Goal: Task Accomplishment & Management: Manage account settings

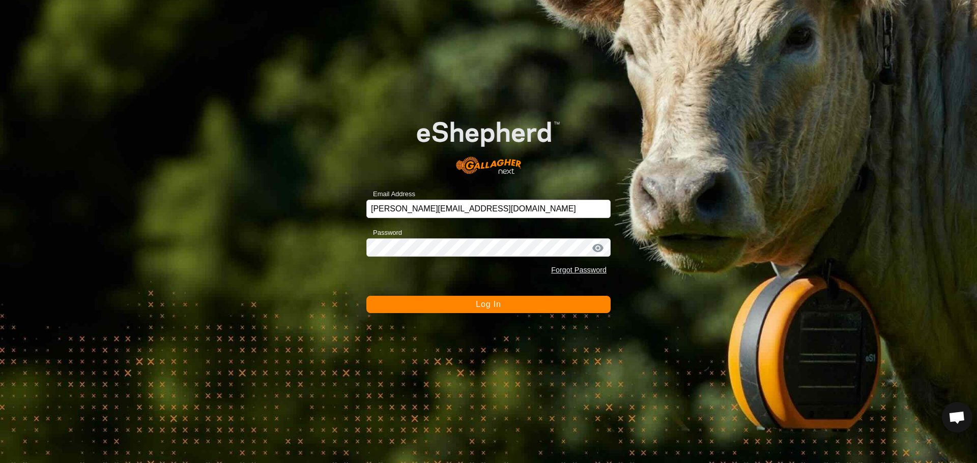
scroll to position [1126, 0]
click at [492, 309] on button "Log In" at bounding box center [488, 304] width 244 height 17
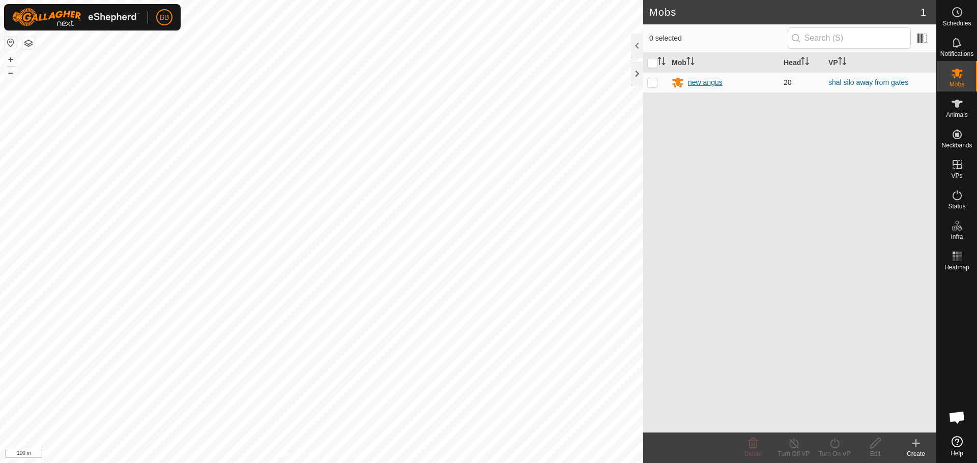
click at [702, 77] on div "new angus" at bounding box center [705, 82] width 35 height 11
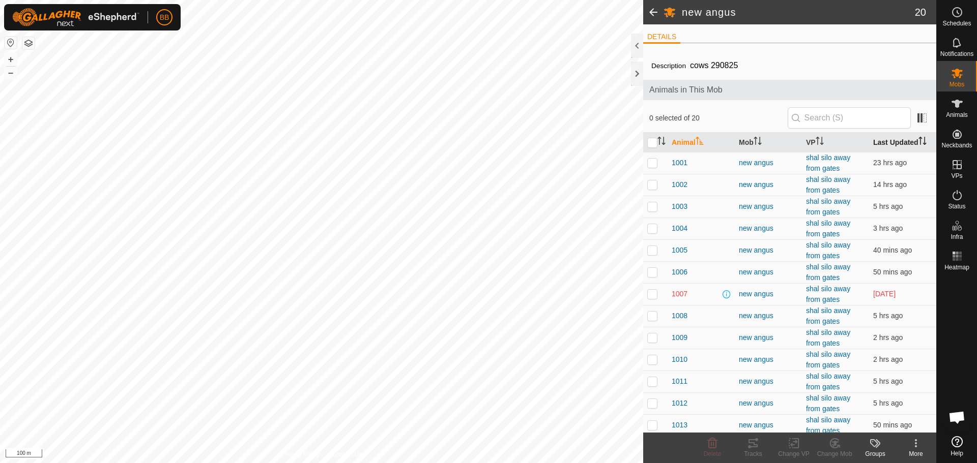
click at [884, 140] on th "Last Updated" at bounding box center [902, 143] width 67 height 20
click at [653, 186] on p-checkbox at bounding box center [652, 185] width 10 height 8
checkbox input "false"
click at [653, 163] on p-checkbox at bounding box center [652, 163] width 10 height 8
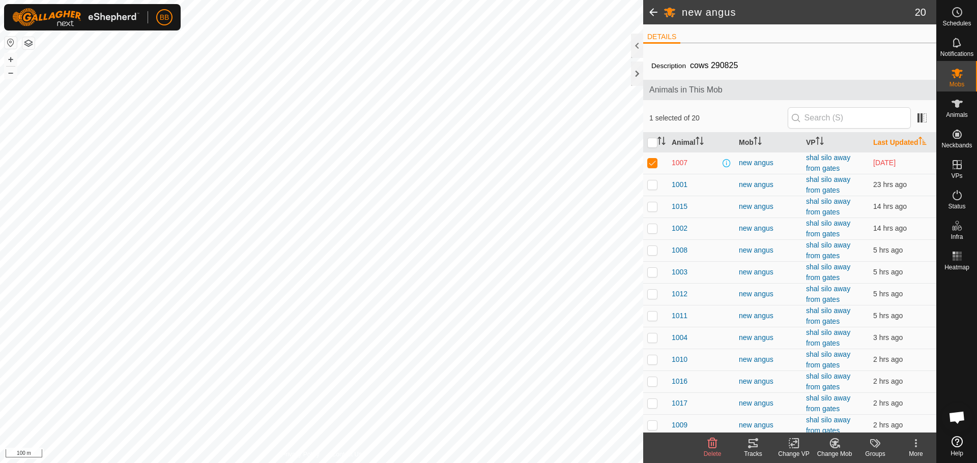
click at [653, 163] on p-checkbox at bounding box center [652, 163] width 10 height 8
checkbox input "false"
click at [886, 143] on th "Last Updated" at bounding box center [902, 143] width 67 height 20
click at [654, 165] on p-checkbox at bounding box center [652, 163] width 10 height 8
checkbox input "true"
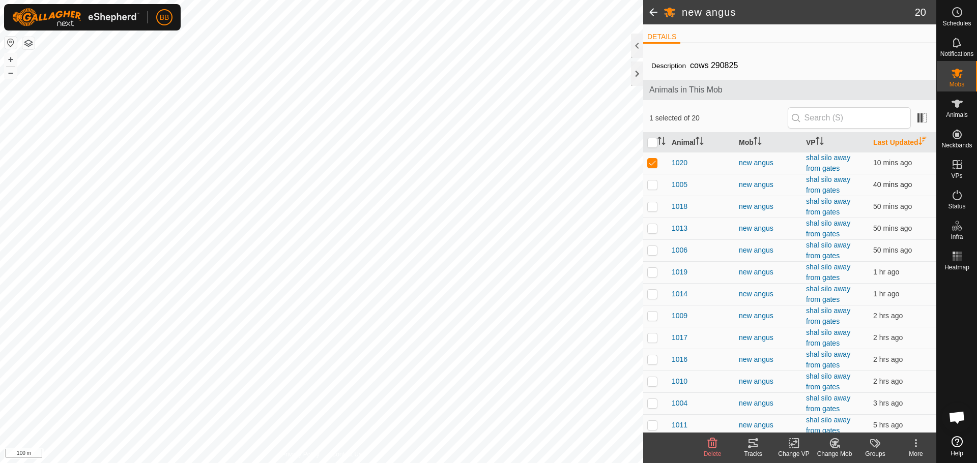
click at [651, 188] on p-checkbox at bounding box center [652, 185] width 10 height 8
checkbox input "true"
click at [651, 209] on p-checkbox at bounding box center [652, 206] width 10 height 8
checkbox input "true"
click at [652, 229] on p-checkbox at bounding box center [652, 228] width 10 height 8
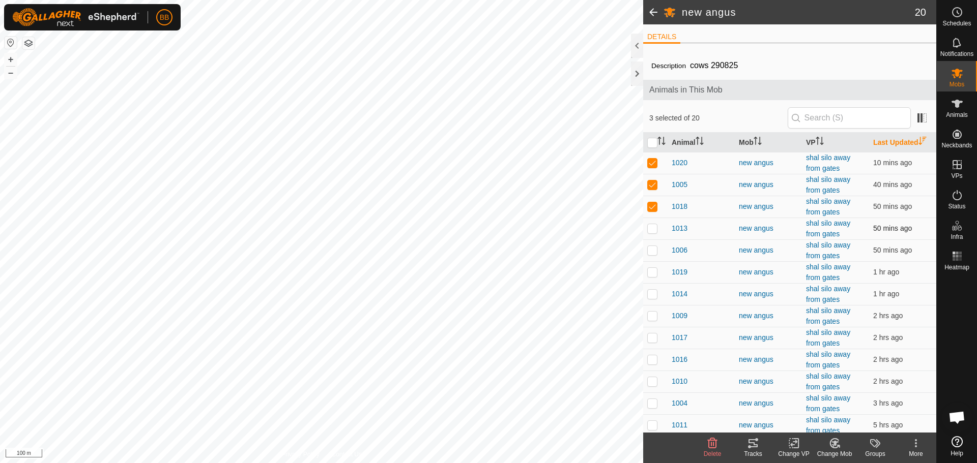
checkbox input "true"
click at [651, 249] on p-checkbox at bounding box center [652, 250] width 10 height 8
checkbox input "true"
click at [653, 275] on p-checkbox at bounding box center [652, 272] width 10 height 8
checkbox input "true"
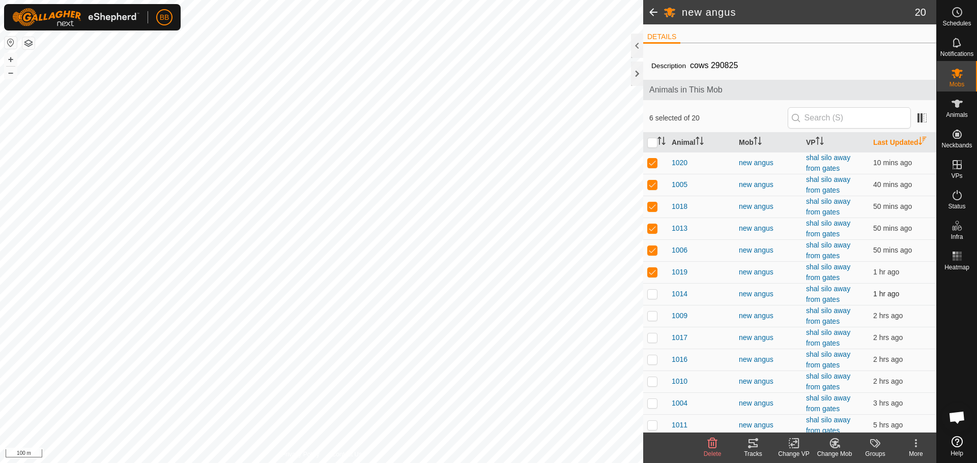
click at [651, 296] on p-checkbox at bounding box center [652, 294] width 10 height 8
checkbox input "true"
click at [652, 314] on p-checkbox at bounding box center [652, 316] width 10 height 8
checkbox input "true"
click at [651, 339] on p-checkbox at bounding box center [652, 338] width 10 height 8
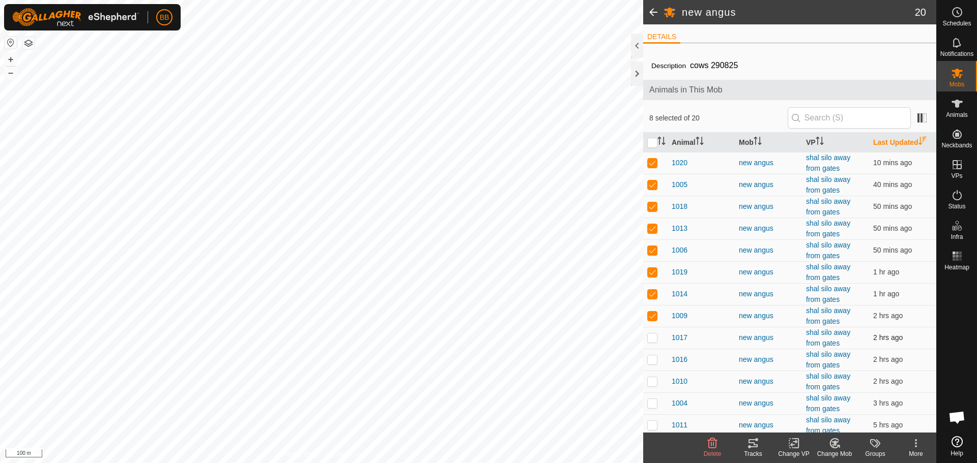
checkbox input "true"
click at [657, 361] on td at bounding box center [655, 360] width 24 height 22
checkbox input "true"
click at [653, 380] on p-checkbox at bounding box center [652, 381] width 10 height 8
checkbox input "true"
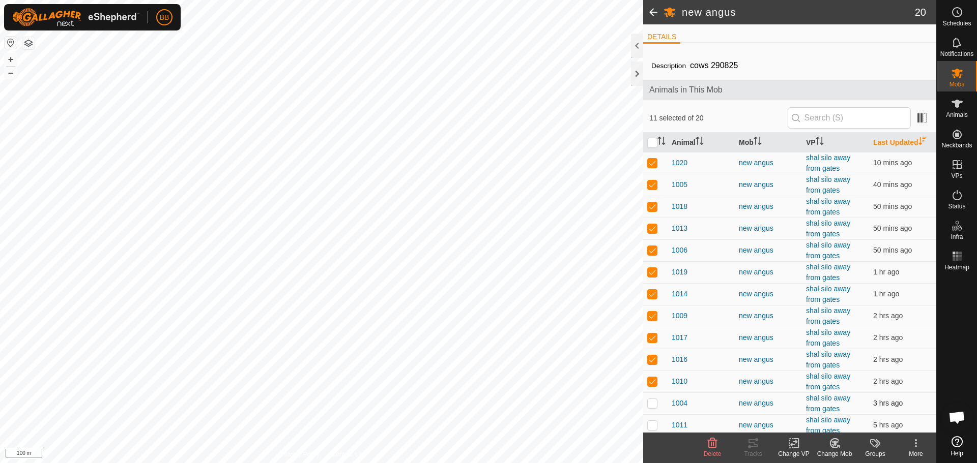
click at [654, 402] on p-checkbox at bounding box center [652, 403] width 10 height 8
checkbox input "true"
click at [653, 426] on p-checkbox at bounding box center [652, 425] width 10 height 8
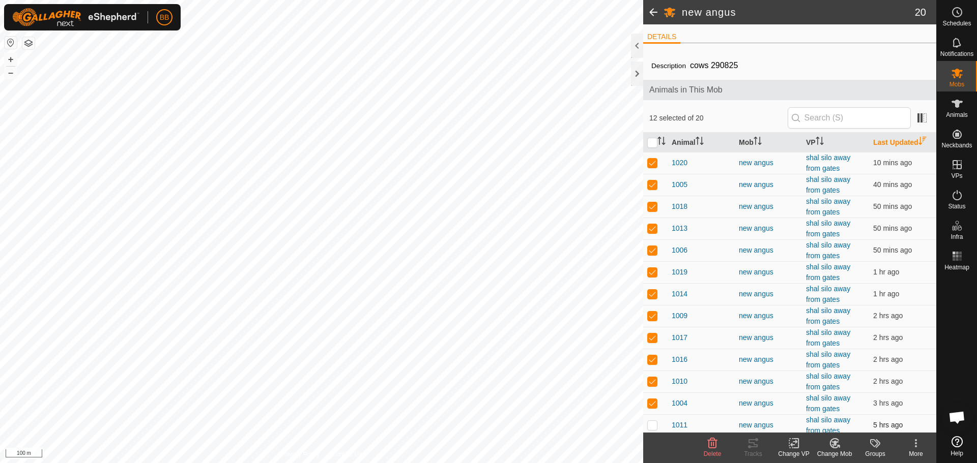
checkbox input "true"
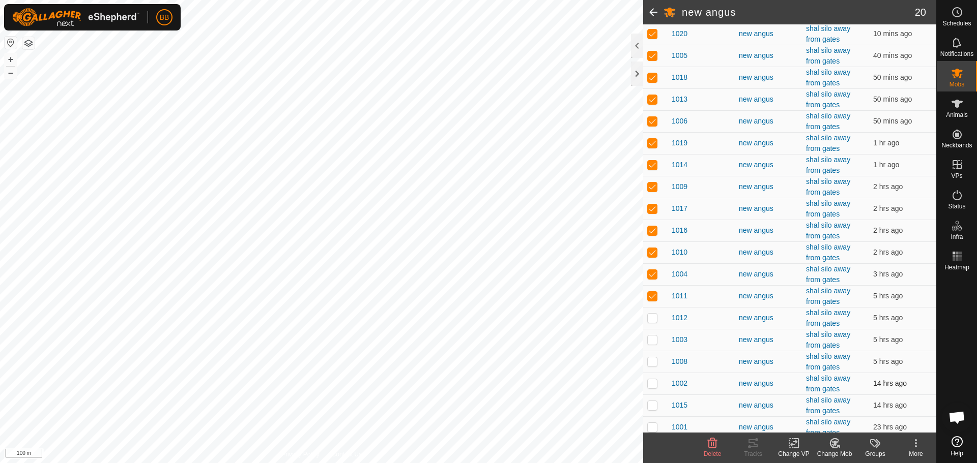
scroll to position [157, 0]
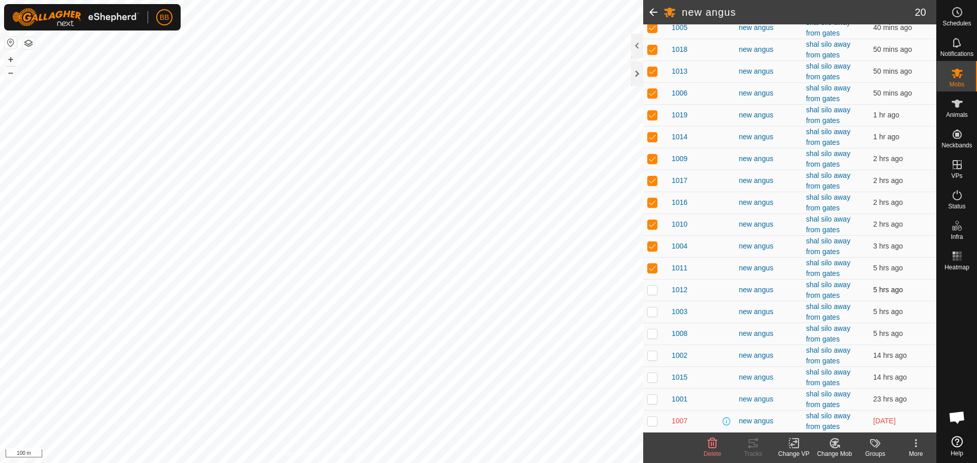
click at [653, 290] on p-checkbox at bounding box center [652, 290] width 10 height 8
checkbox input "true"
click at [655, 357] on p-checkbox at bounding box center [652, 355] width 10 height 8
checkbox input "true"
click at [655, 376] on p-checkbox at bounding box center [652, 377] width 10 height 8
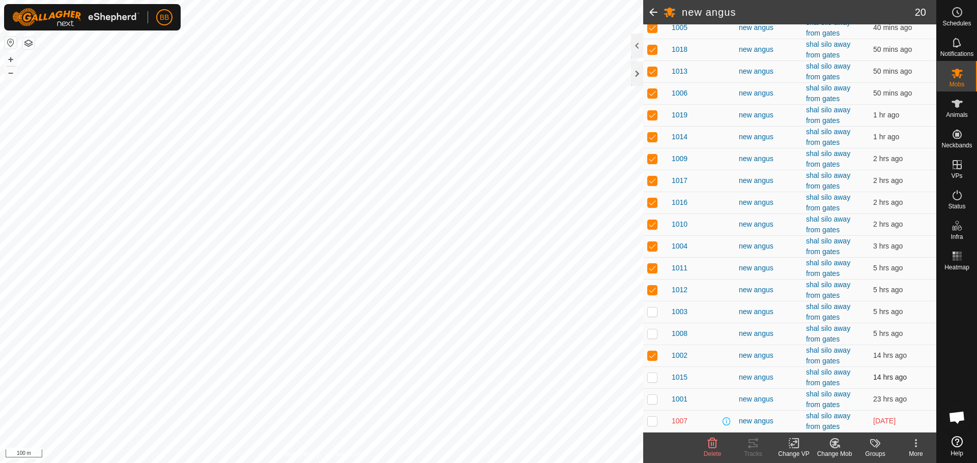
checkbox input "true"
click at [651, 400] on p-checkbox at bounding box center [652, 399] width 10 height 8
checkbox input "true"
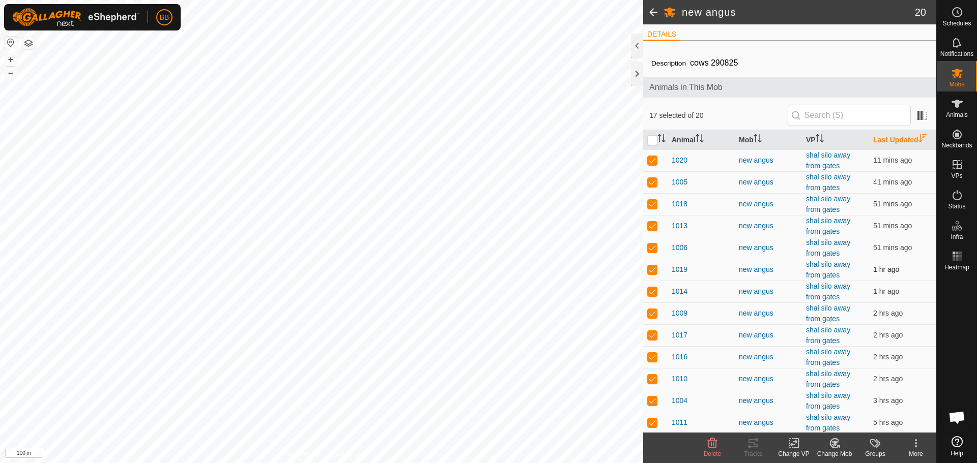
scroll to position [0, 0]
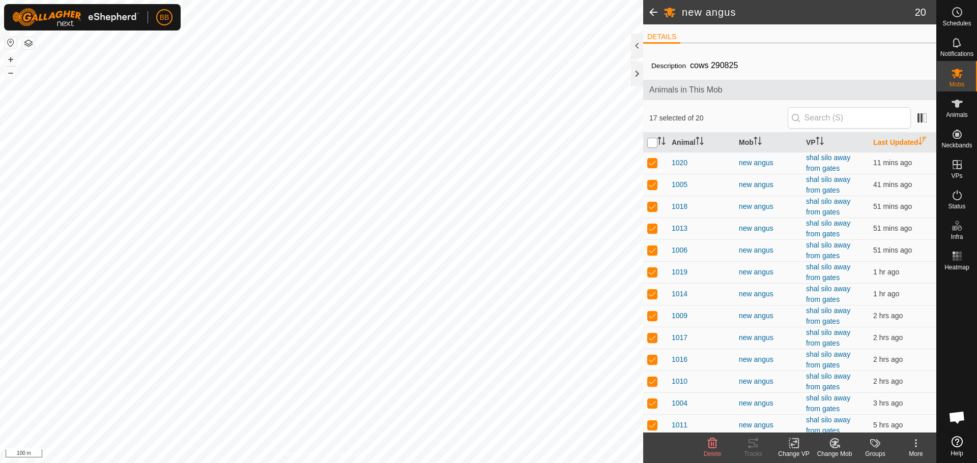
click at [654, 144] on input "checkbox" at bounding box center [652, 143] width 10 height 10
checkbox input "true"
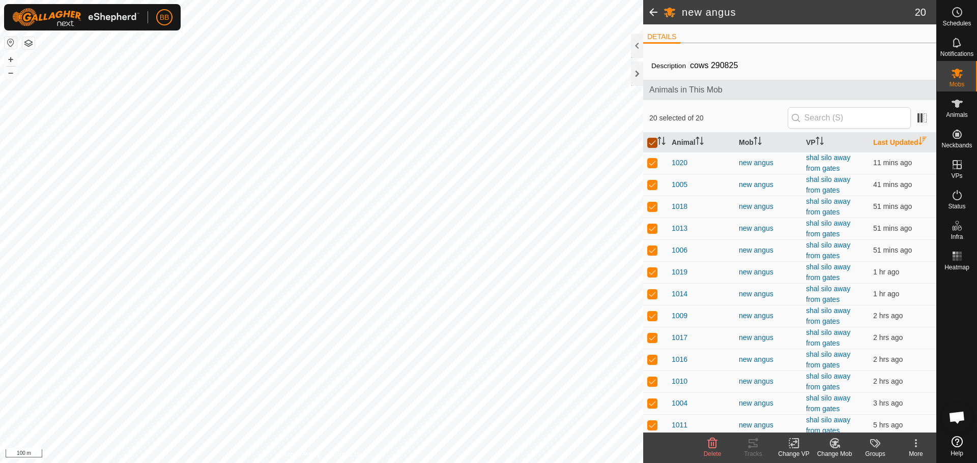
click at [654, 144] on input "checkbox" at bounding box center [652, 143] width 10 height 10
checkbox input "false"
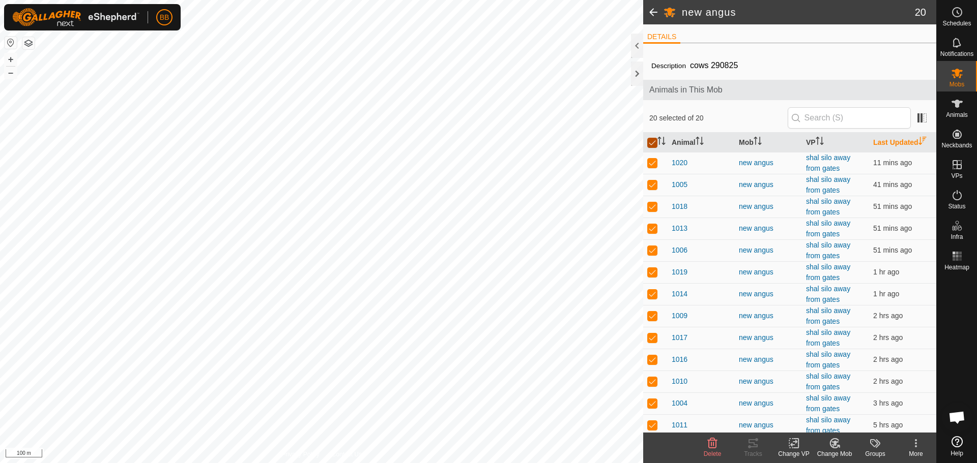
checkbox input "false"
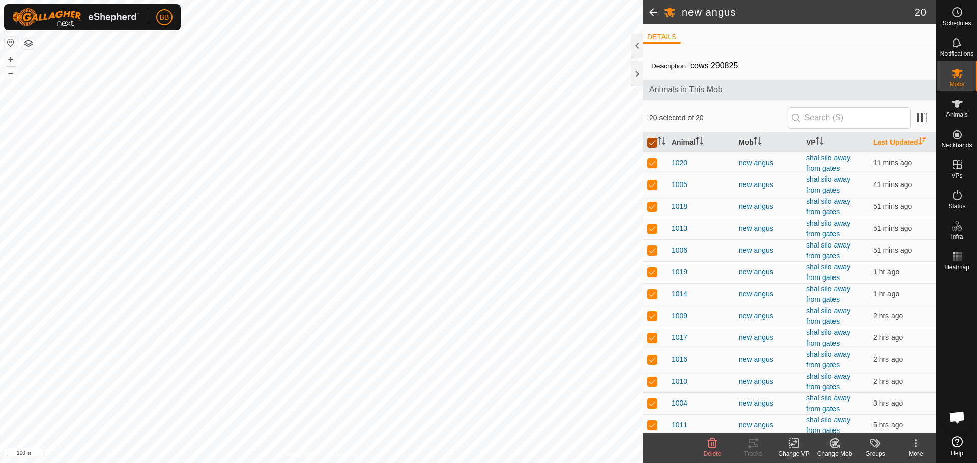
checkbox input "false"
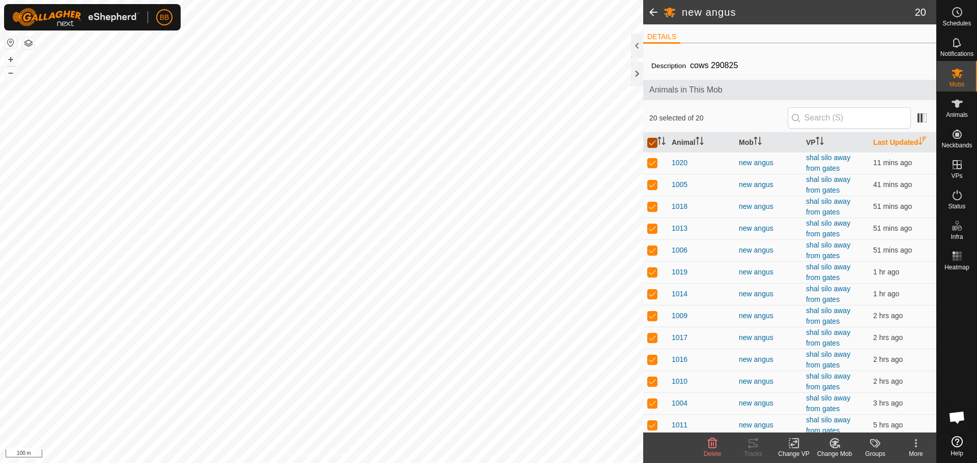
checkbox input "false"
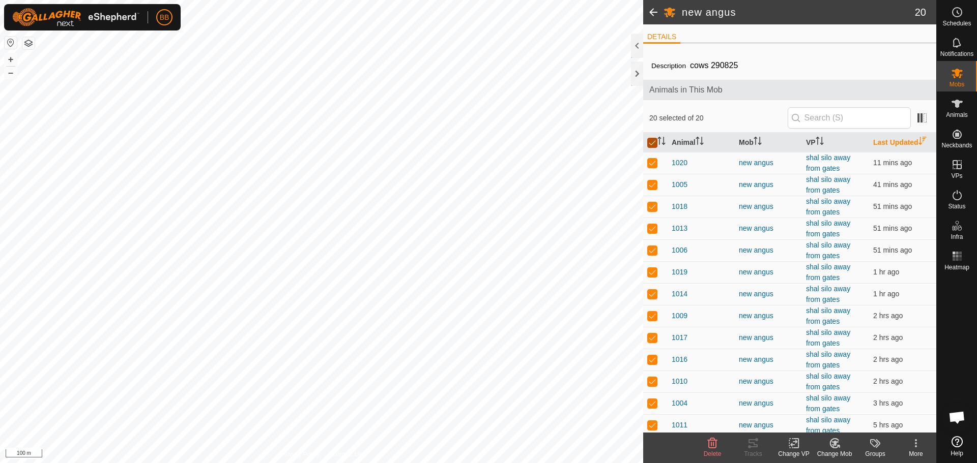
checkbox input "false"
